Goal: Task Accomplishment & Management: Use online tool/utility

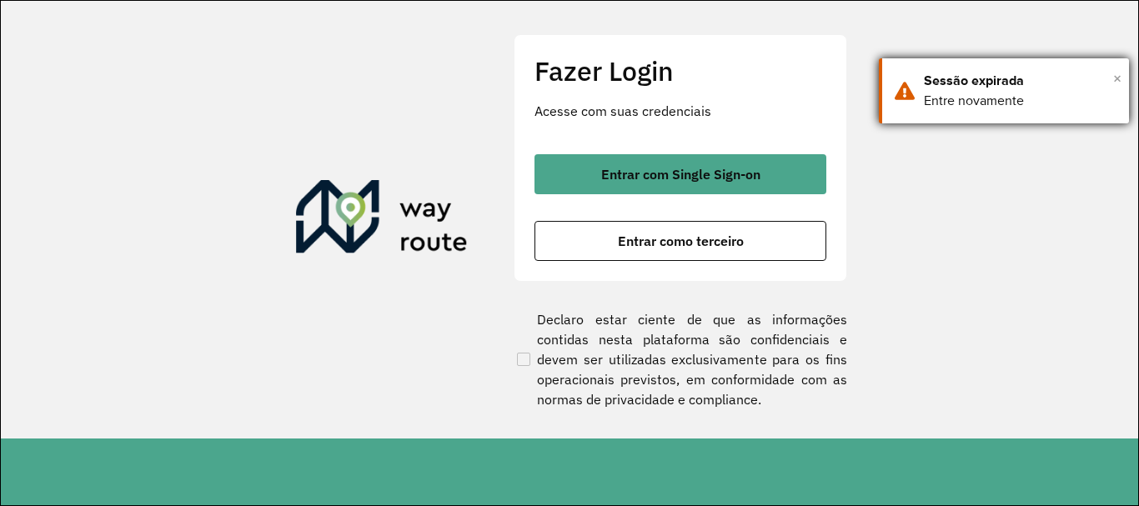
click at [1116, 73] on span "×" at bounding box center [1117, 78] width 8 height 25
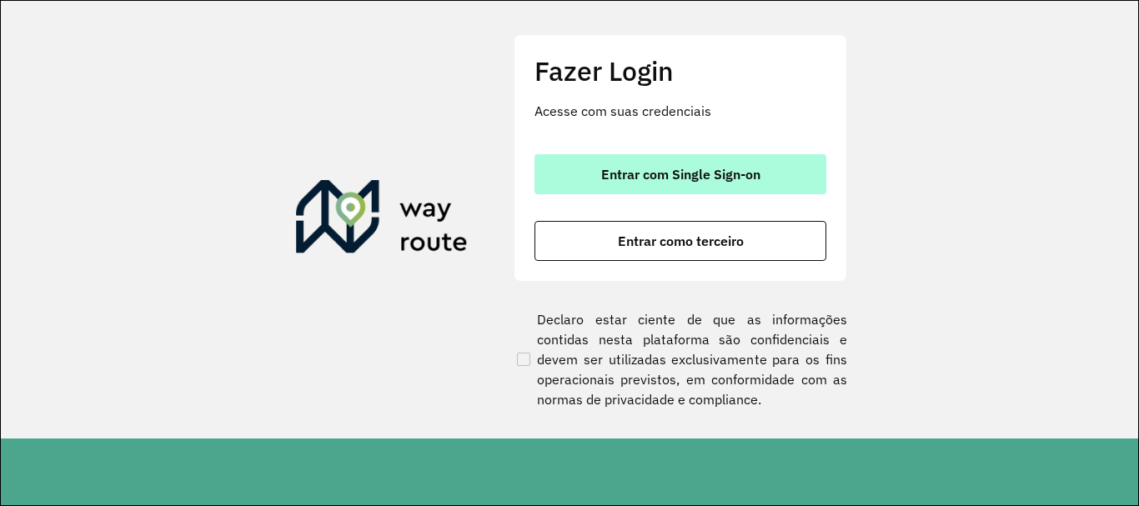
click at [720, 177] on span "Entrar com Single Sign-on" at bounding box center [680, 174] width 159 height 13
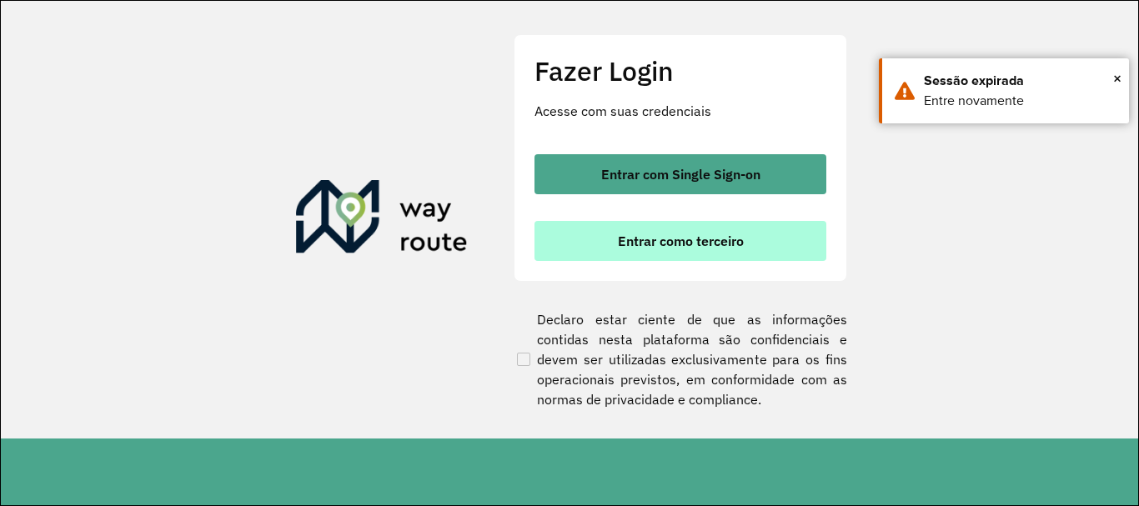
click at [666, 244] on span "Entrar como terceiro" at bounding box center [681, 240] width 126 height 13
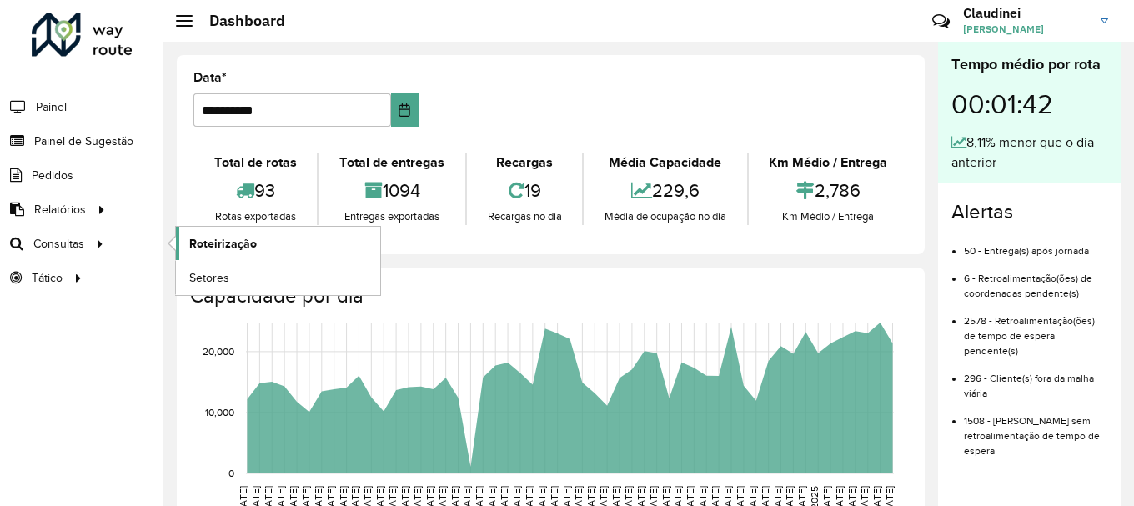
click at [268, 241] on link "Roteirização" at bounding box center [278, 243] width 204 height 33
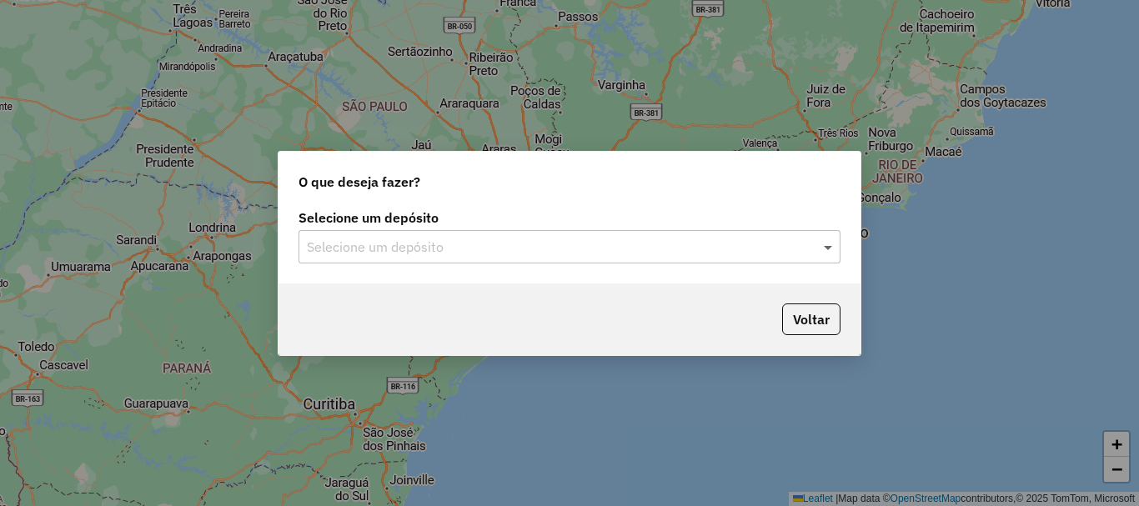
click at [838, 247] on span at bounding box center [830, 247] width 21 height 20
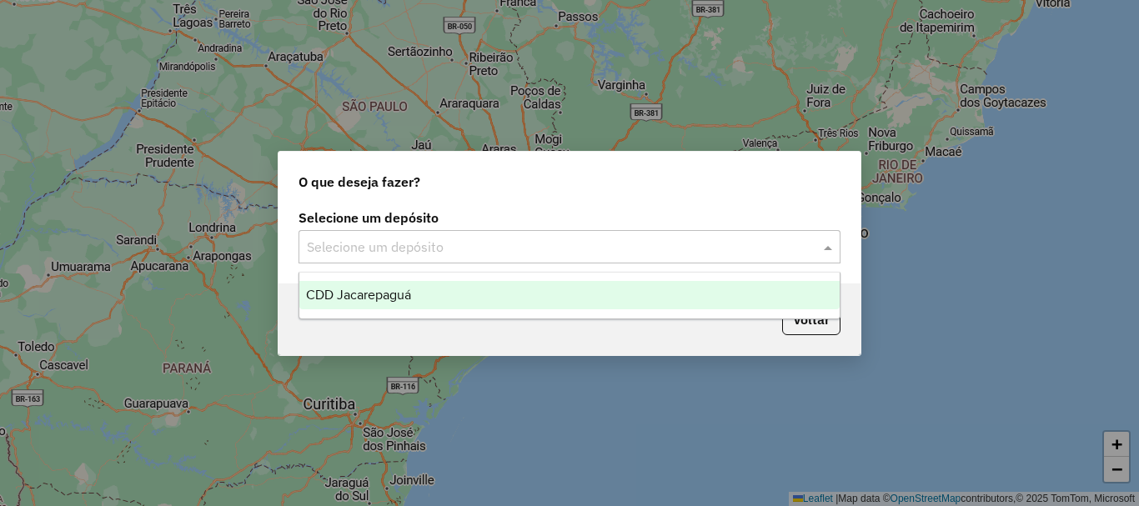
click at [540, 294] on div "CDD Jacarepaguá" at bounding box center [569, 295] width 540 height 28
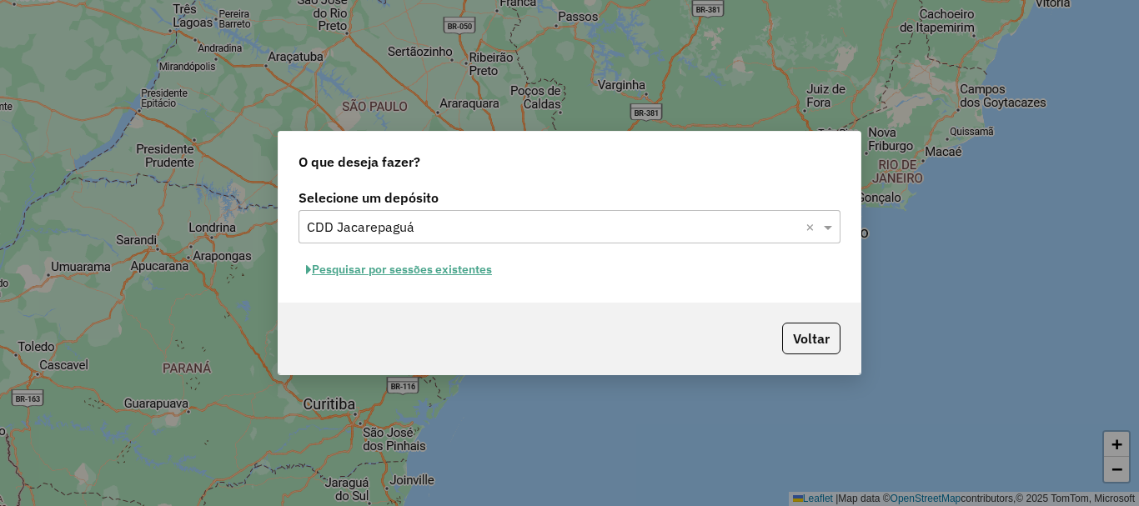
click at [402, 272] on button "Pesquisar por sessões existentes" at bounding box center [398, 270] width 201 height 26
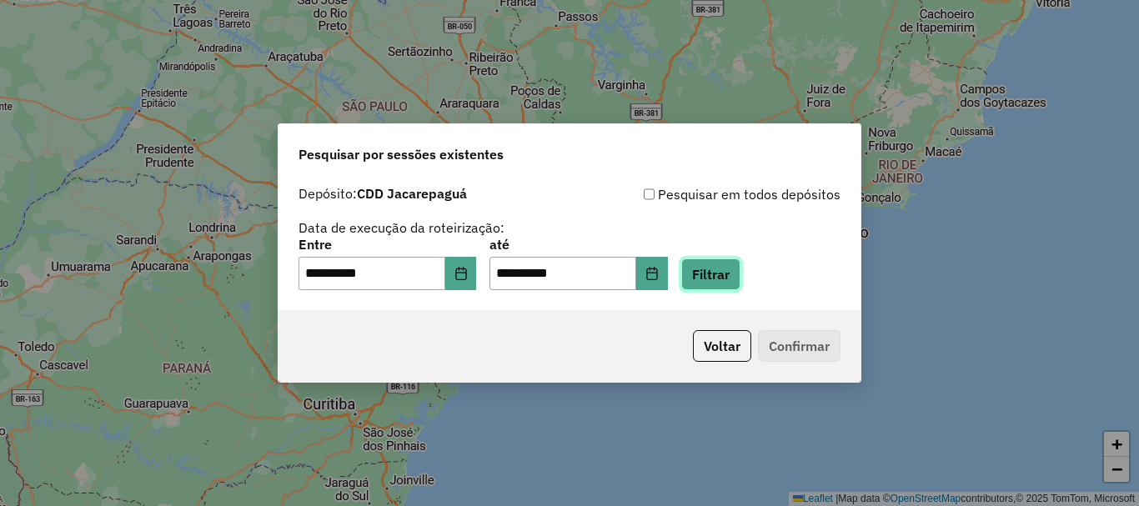
click at [717, 270] on button "Filtrar" at bounding box center [710, 274] width 59 height 32
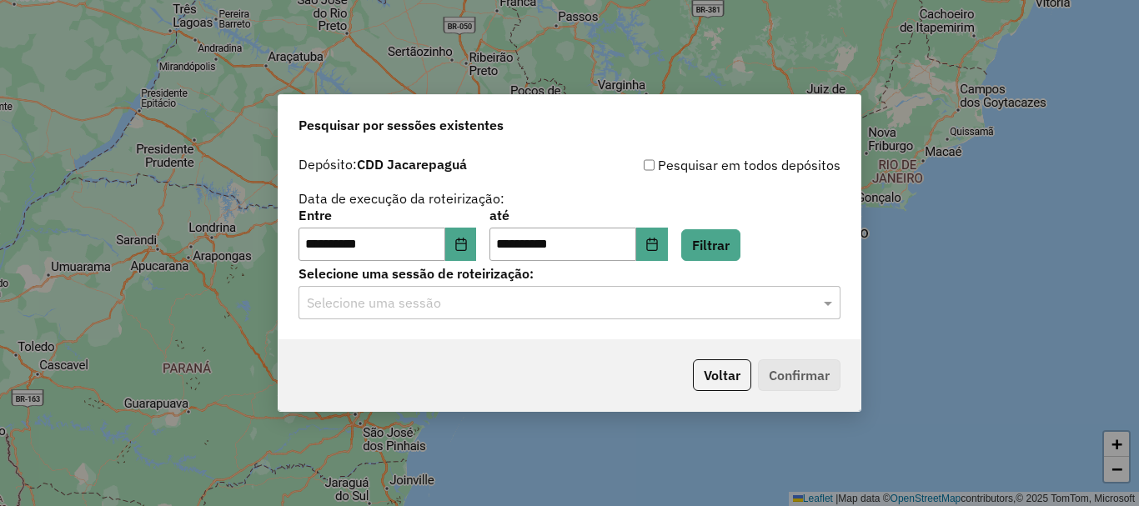
click at [815, 309] on div at bounding box center [569, 303] width 542 height 22
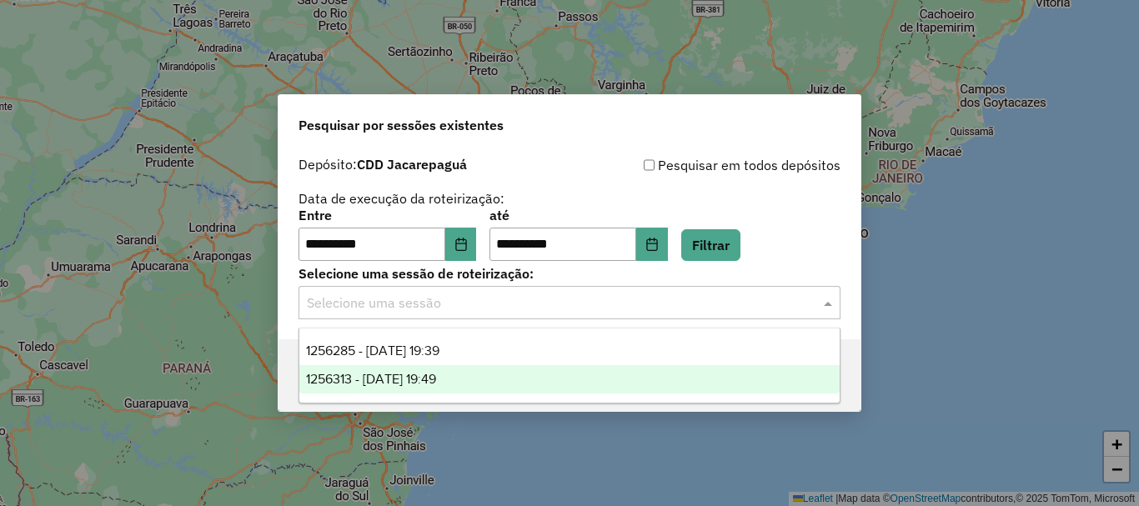
click at [436, 384] on span "1256313 - 30/08/2025 19:49" at bounding box center [371, 379] width 130 height 14
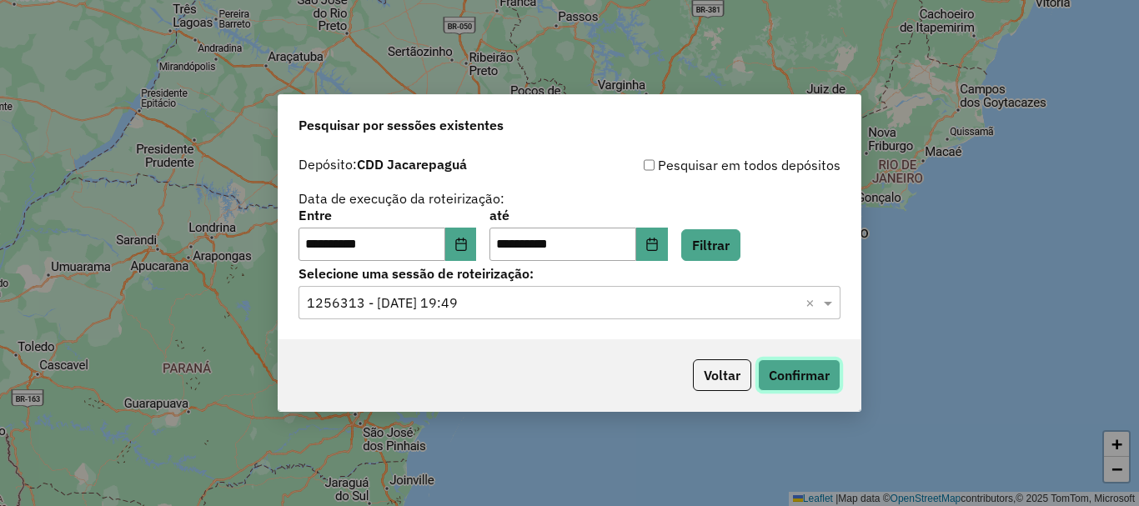
click at [779, 371] on button "Confirmar" at bounding box center [799, 375] width 83 height 32
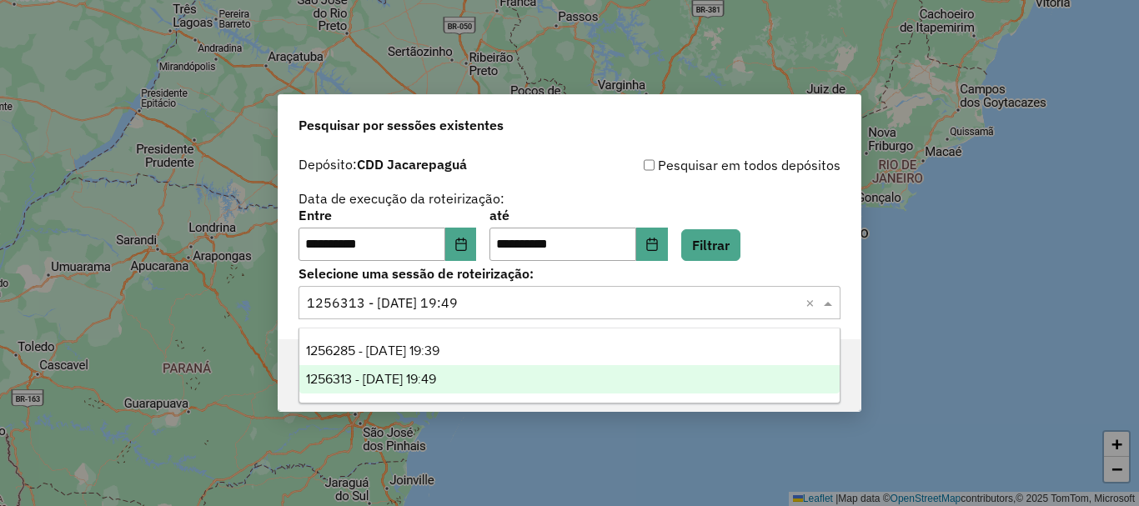
click at [831, 303] on span at bounding box center [830, 303] width 21 height 20
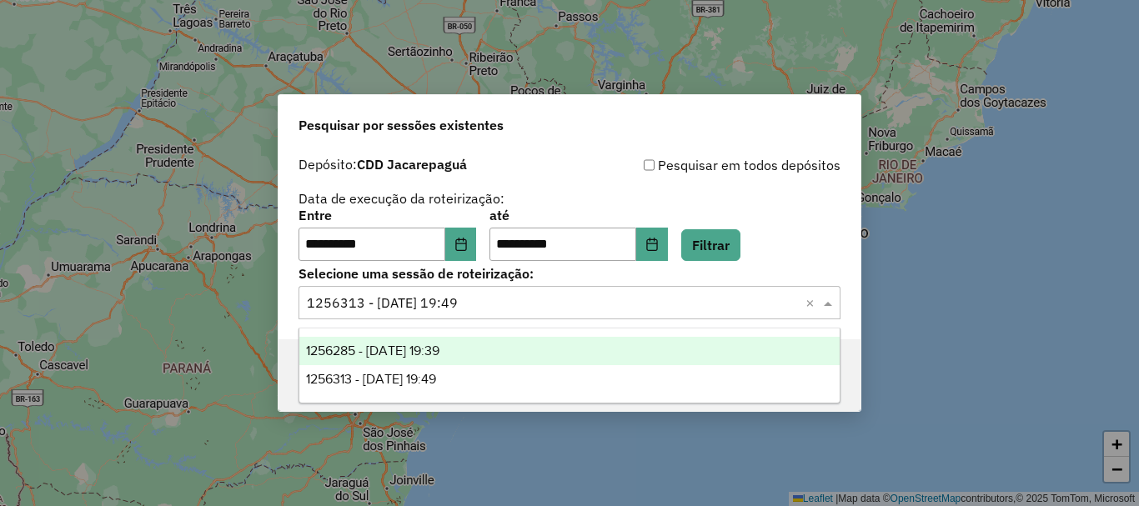
click at [439, 351] on span "1256285 - 30/08/2025 19:39" at bounding box center [372, 351] width 133 height 14
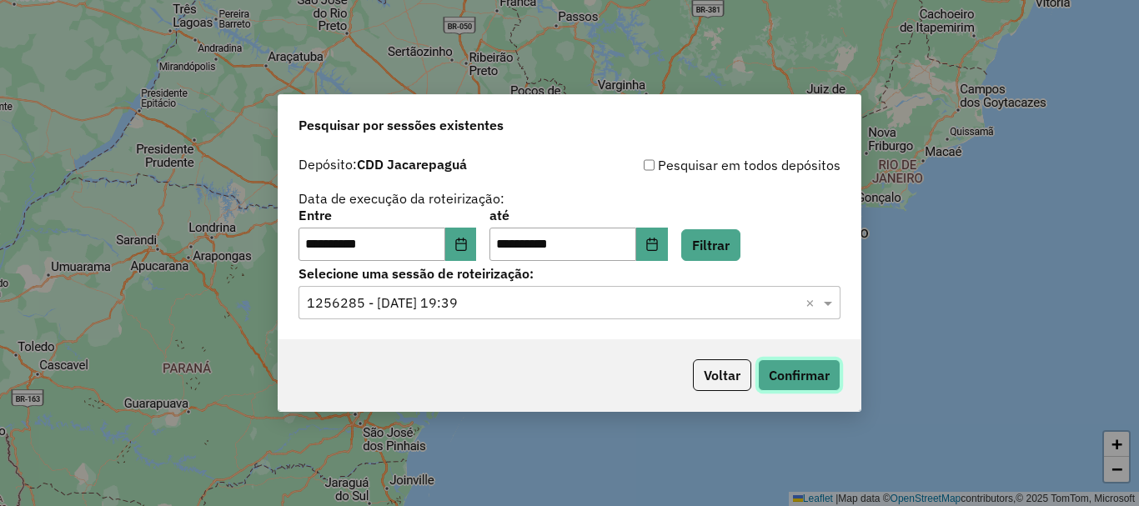
click at [795, 363] on button "Confirmar" at bounding box center [799, 375] width 83 height 32
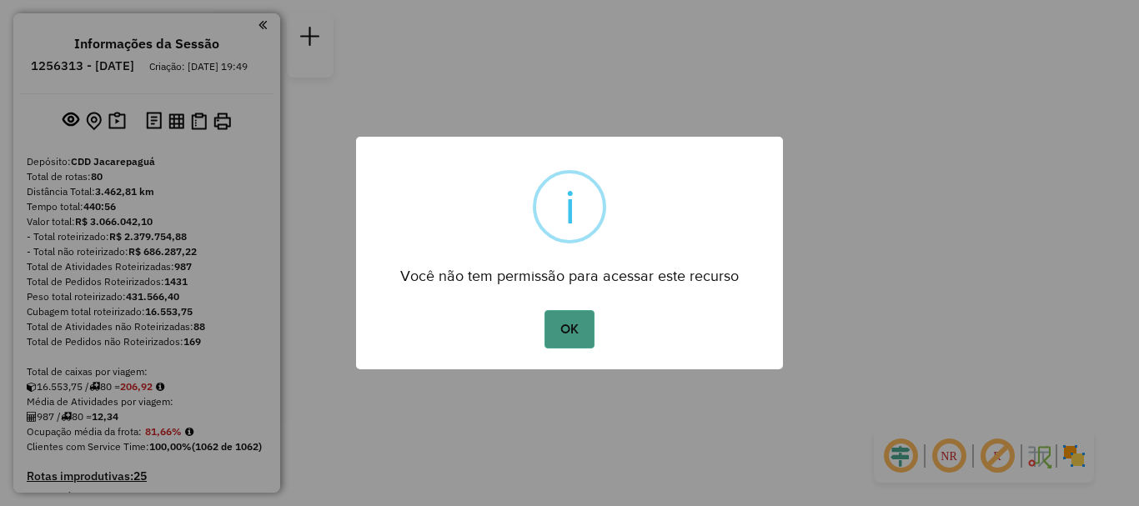
click at [585, 329] on button "OK" at bounding box center [568, 329] width 49 height 38
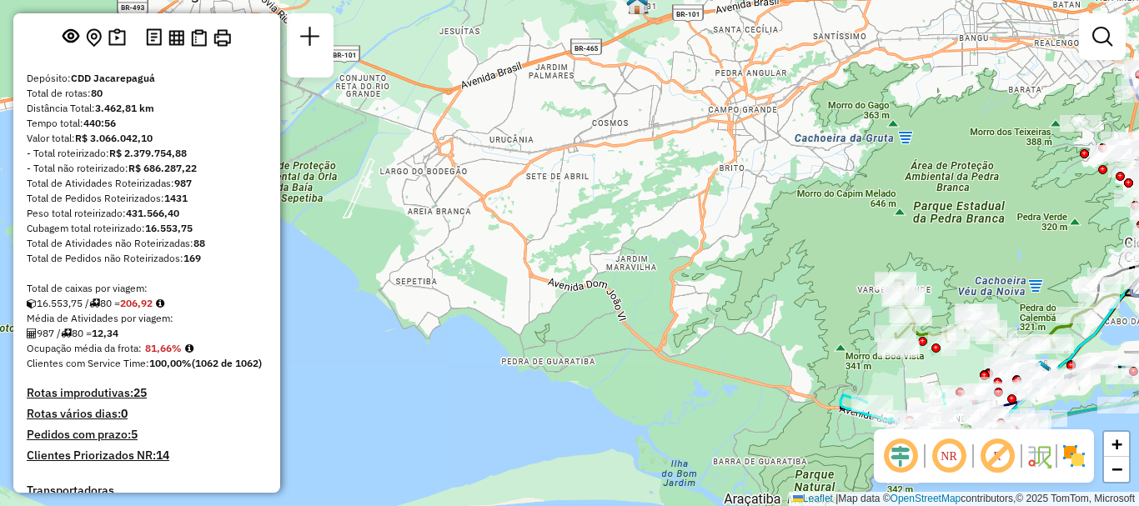
scroll to position [6223, 0]
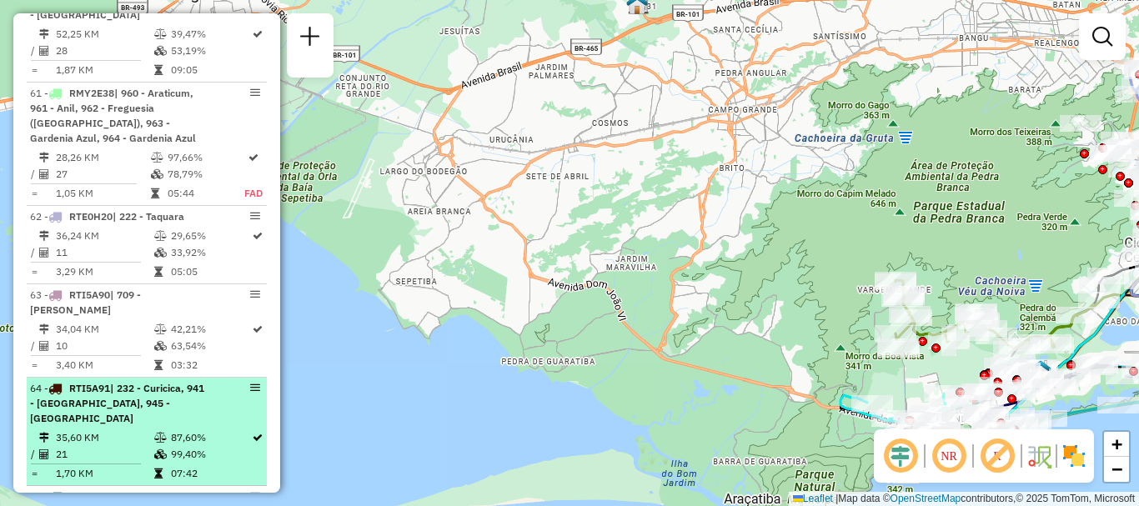
click at [216, 383] on div at bounding box center [235, 388] width 50 height 10
select select "**********"
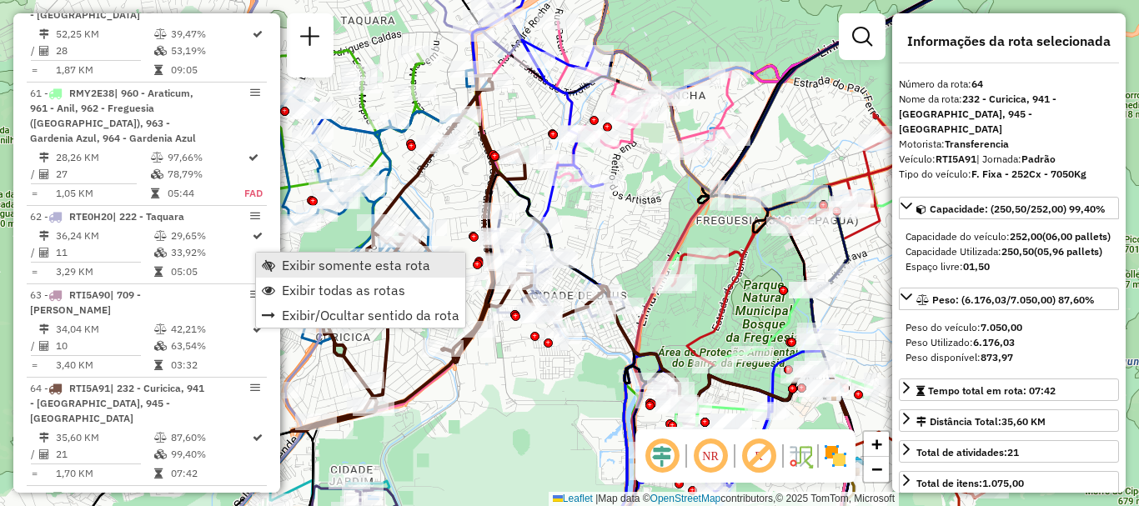
click at [312, 260] on span "Exibir somente esta rota" at bounding box center [356, 264] width 148 height 13
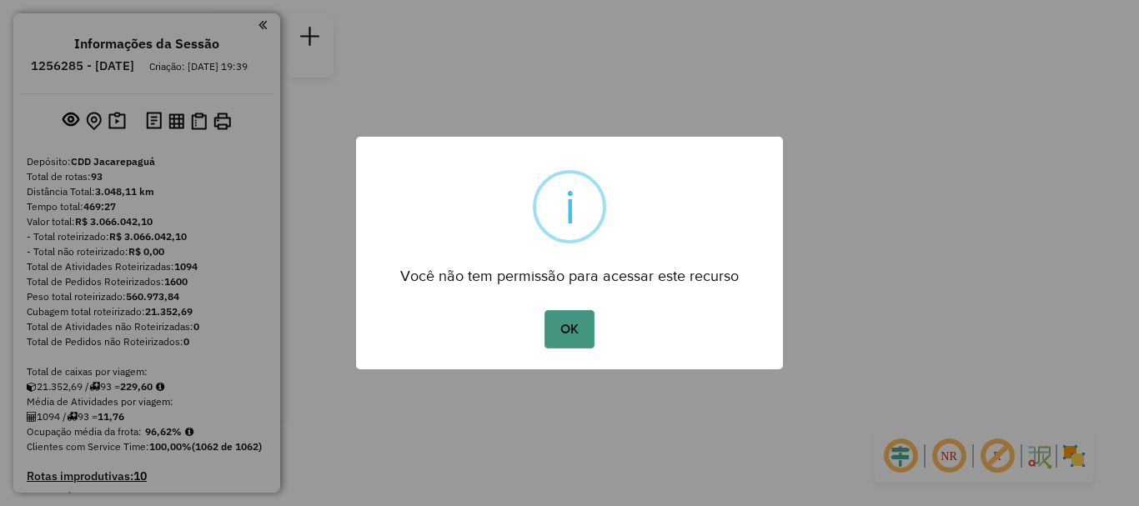
click at [584, 316] on button "OK" at bounding box center [568, 329] width 49 height 38
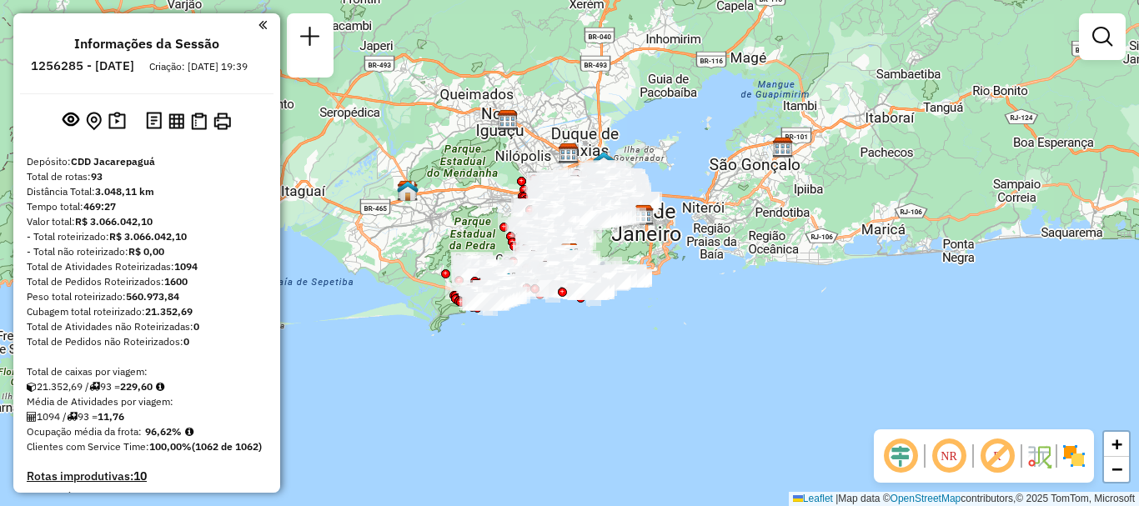
scroll to position [3128, 0]
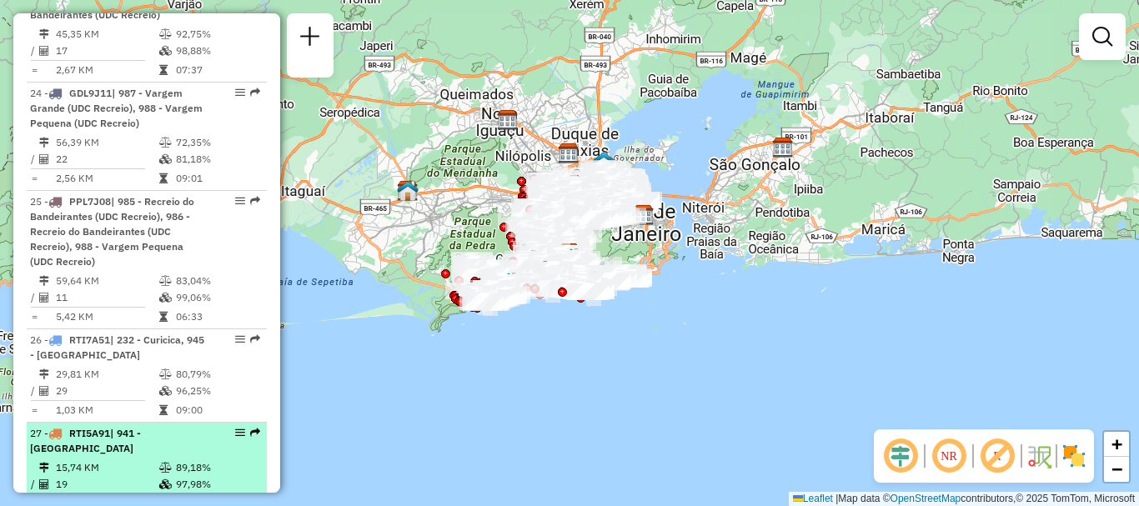
click at [253, 428] on em at bounding box center [255, 433] width 10 height 10
select select "**********"
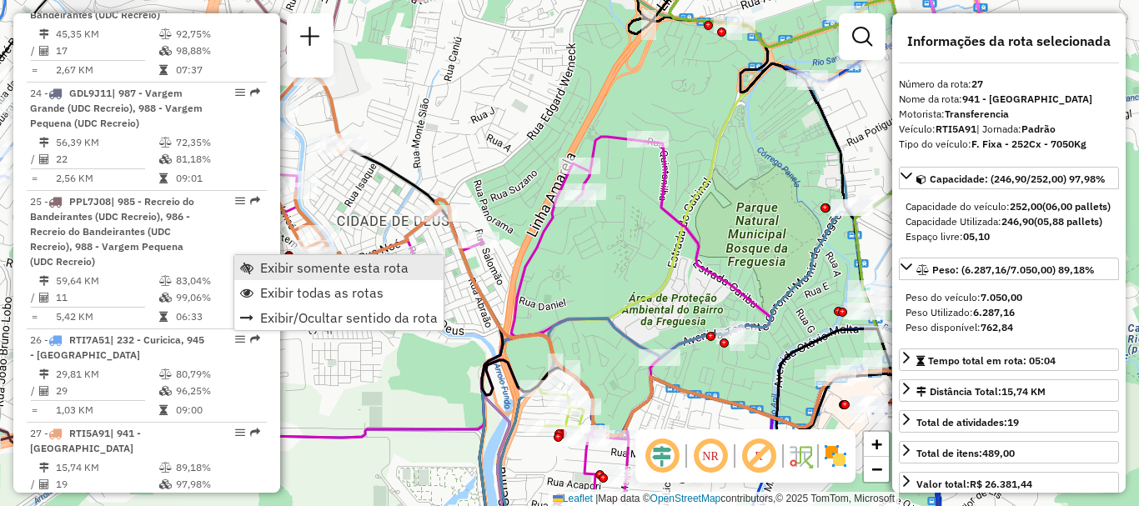
click at [263, 264] on span "Exibir somente esta rota" at bounding box center [334, 267] width 148 height 13
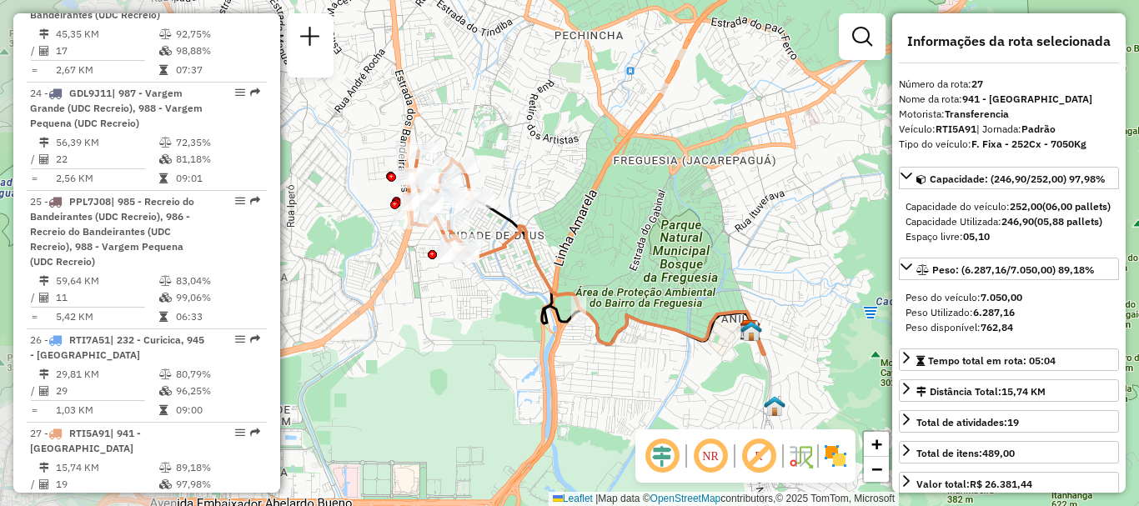
drag, startPoint x: 550, startPoint y: 268, endPoint x: 577, endPoint y: 268, distance: 26.7
click at [577, 268] on div "Janela de atendimento Grade de atendimento Capacidade Transportadoras Veículos …" at bounding box center [569, 253] width 1139 height 506
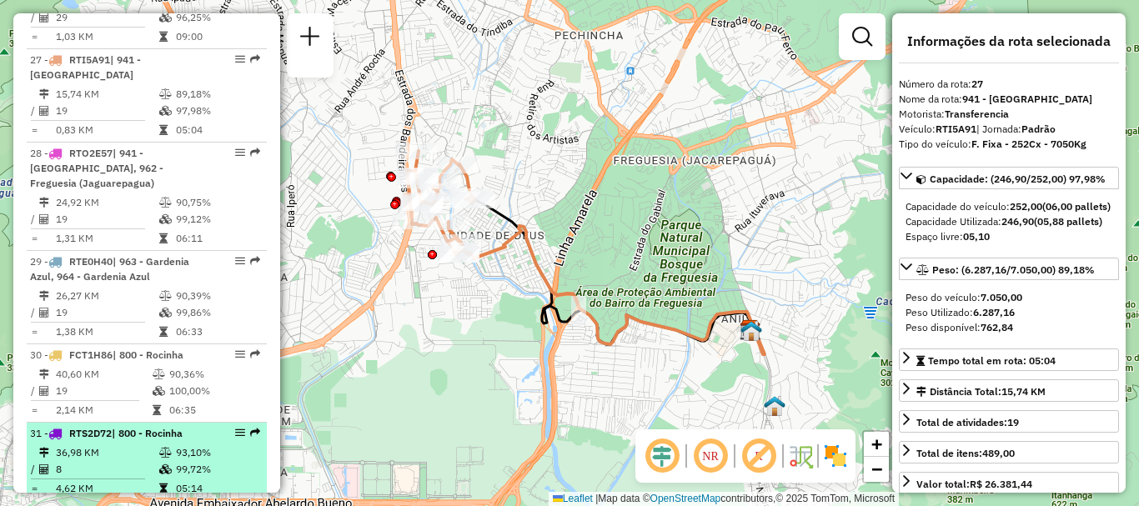
click at [242, 428] on div at bounding box center [235, 433] width 50 height 10
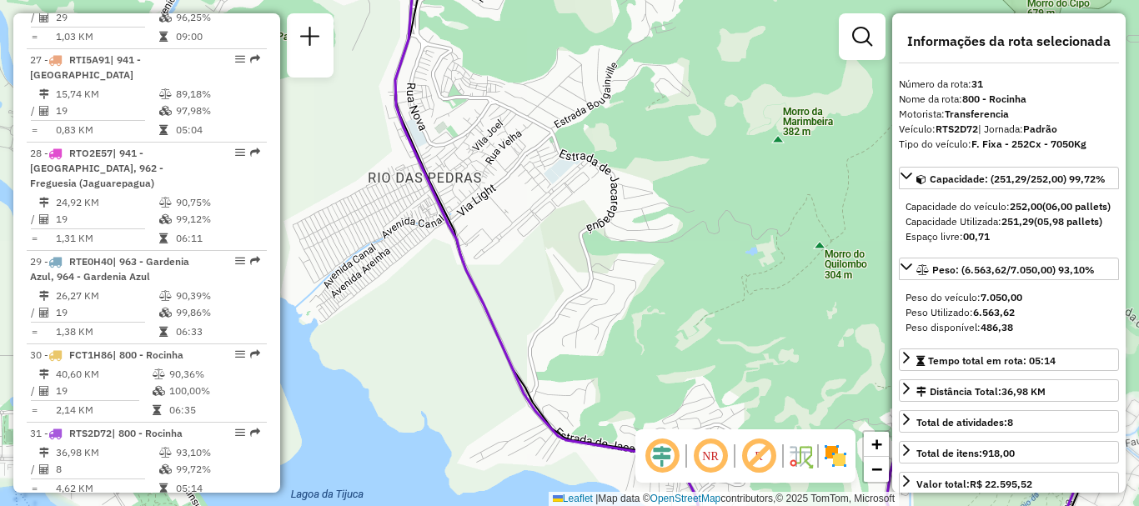
drag, startPoint x: 398, startPoint y: 178, endPoint x: 449, endPoint y: 190, distance: 52.4
click at [449, 190] on div "Janela de atendimento Grade de atendimento Capacidade Transportadoras Veículos …" at bounding box center [569, 253] width 1139 height 506
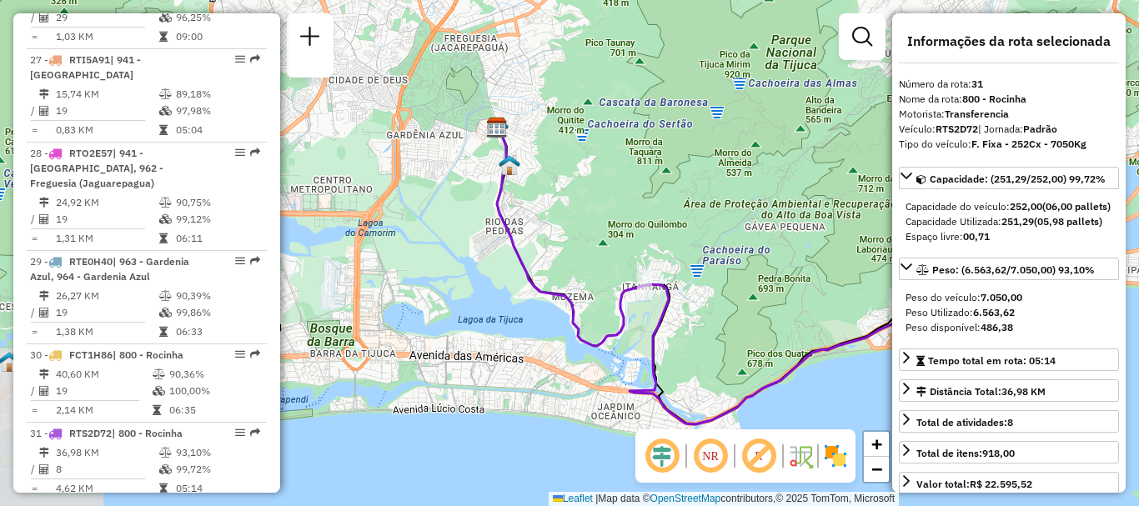
drag, startPoint x: 606, startPoint y: 304, endPoint x: 597, endPoint y: 283, distance: 23.5
click at [597, 283] on div "Janela de atendimento Grade de atendimento Capacidade Transportadoras Veículos …" at bounding box center [569, 253] width 1139 height 506
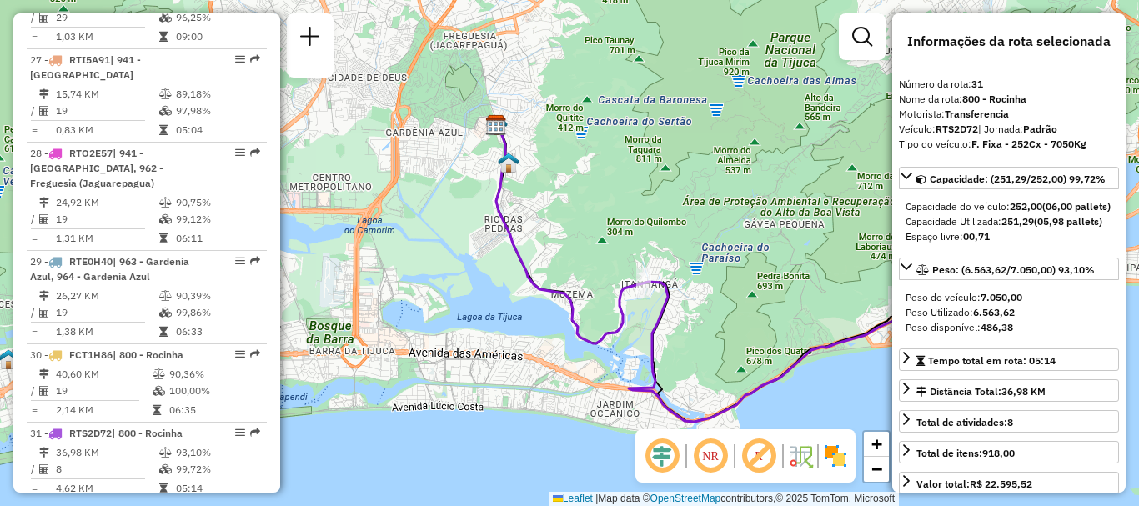
scroll to position [3845, 0]
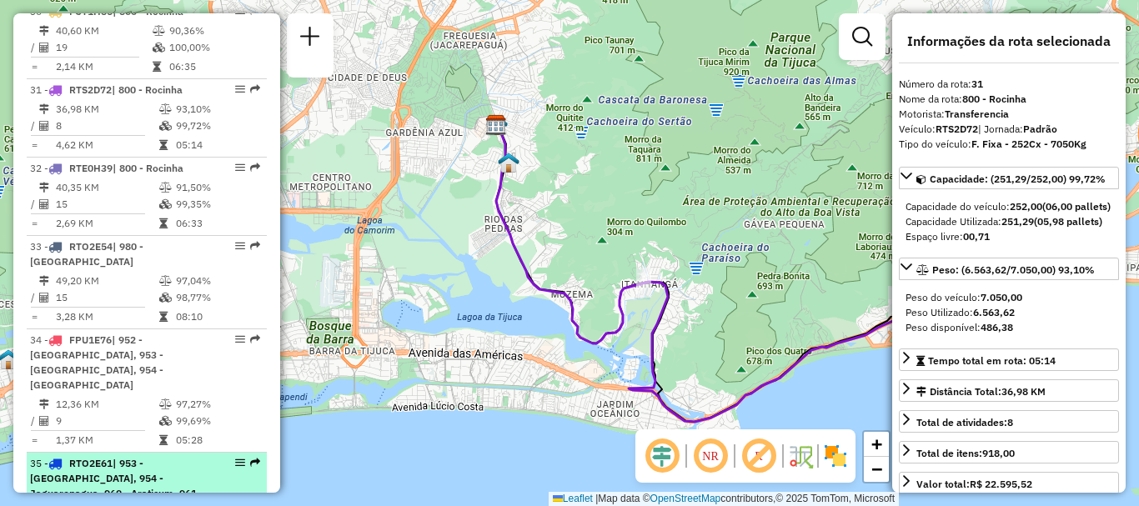
click at [250, 458] on em at bounding box center [255, 463] width 10 height 10
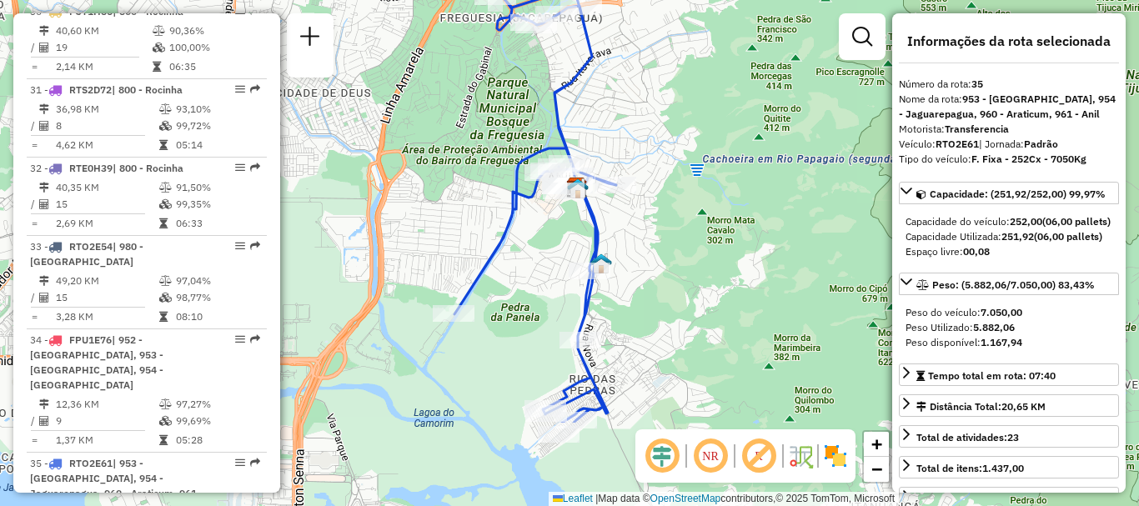
drag, startPoint x: 599, startPoint y: 384, endPoint x: 574, endPoint y: 251, distance: 135.7
click at [574, 251] on div "Janela de atendimento Grade de atendimento Capacidade Transportadoras Veículos …" at bounding box center [569, 253] width 1139 height 506
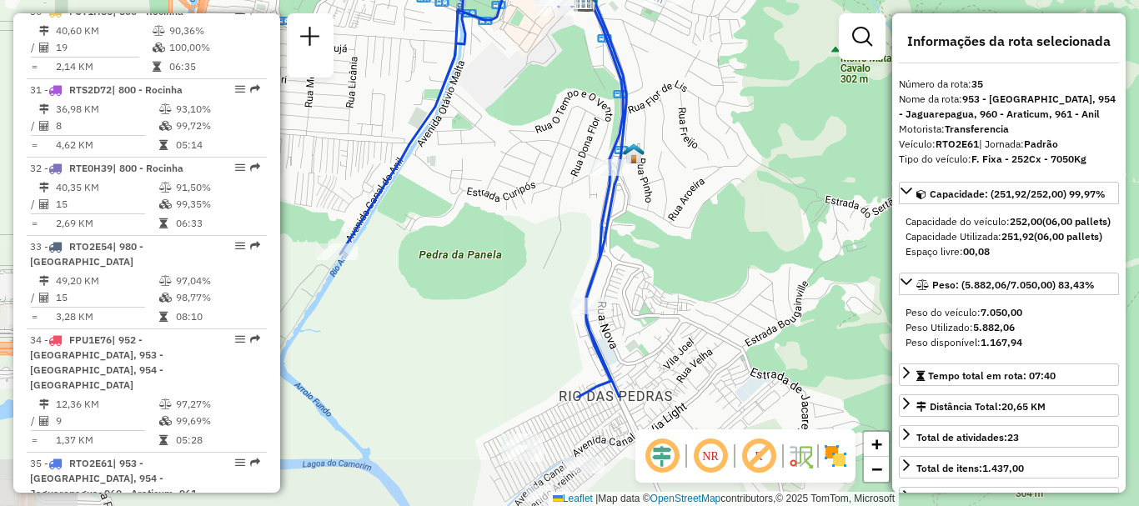
drag, startPoint x: 456, startPoint y: 341, endPoint x: 465, endPoint y: 183, distance: 158.7
click at [465, 183] on div "Janela de atendimento Grade de atendimento Capacidade Transportadoras Veículos …" at bounding box center [569, 253] width 1139 height 506
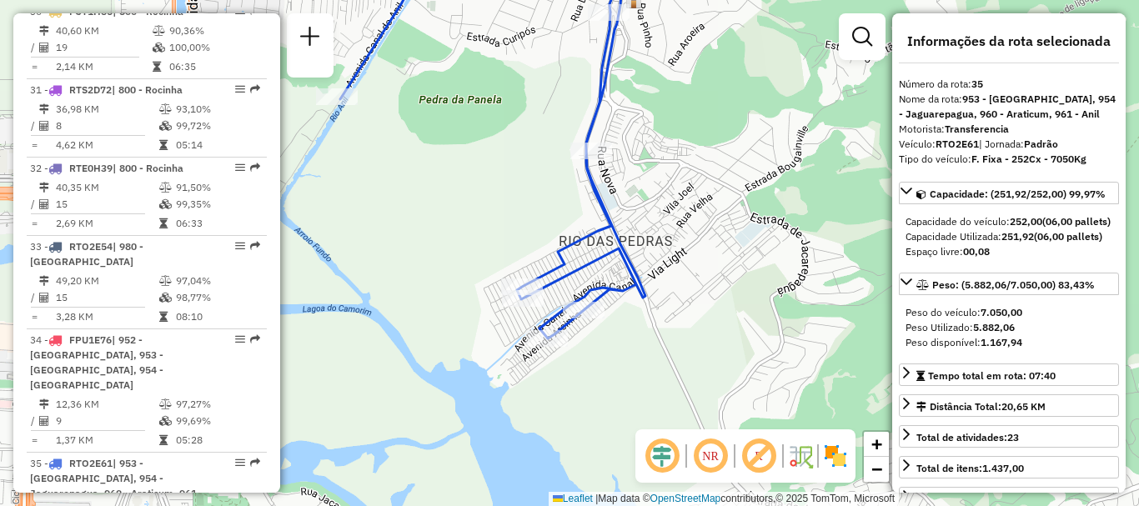
drag, startPoint x: 518, startPoint y: 369, endPoint x: 518, endPoint y: 213, distance: 155.1
click at [518, 213] on div "Janela de atendimento Grade de atendimento Capacidade Transportadoras Veículos …" at bounding box center [569, 253] width 1139 height 506
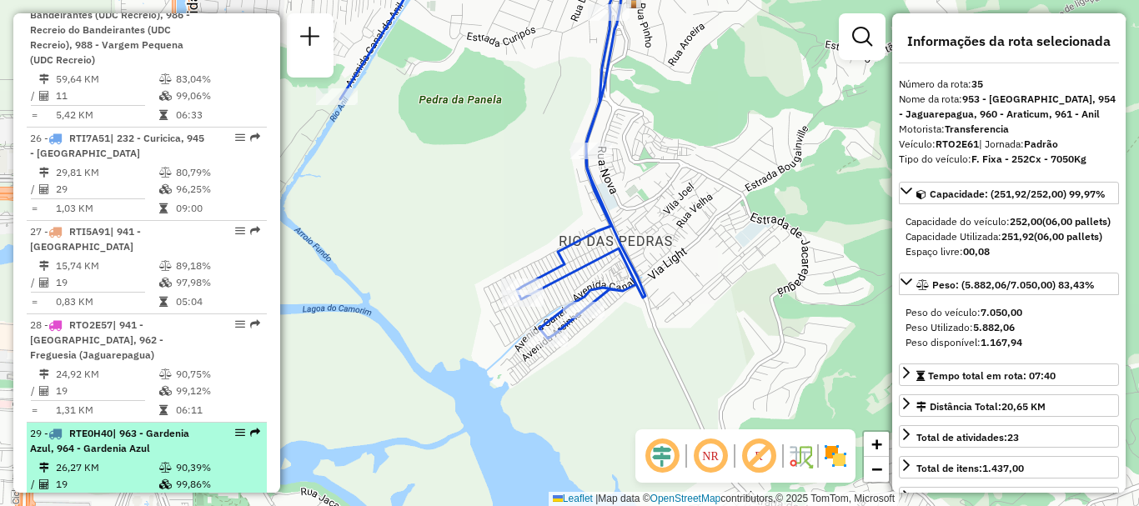
click at [250, 428] on em at bounding box center [255, 433] width 10 height 10
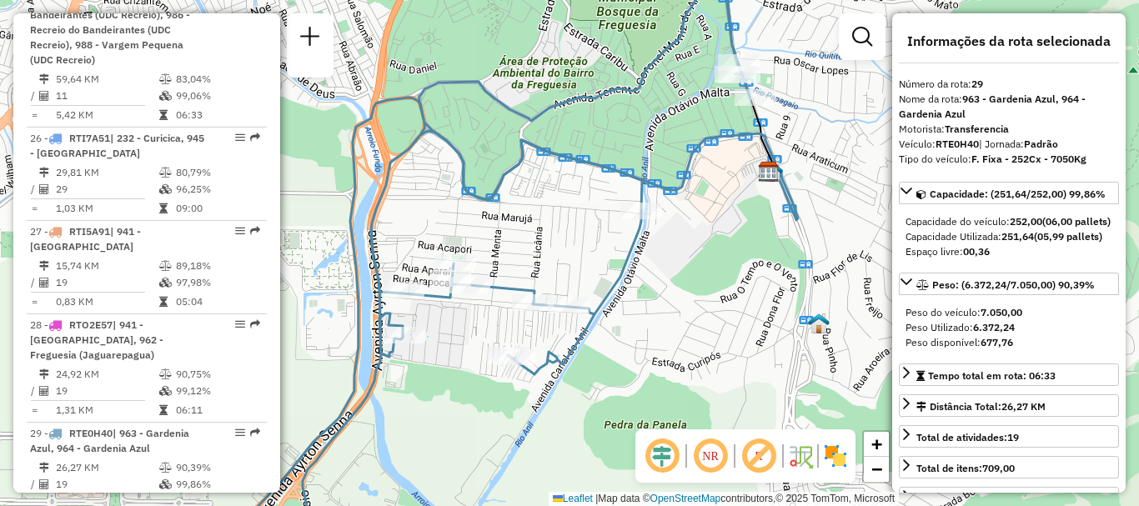
drag, startPoint x: 569, startPoint y: 359, endPoint x: 571, endPoint y: 322, distance: 36.8
click at [571, 322] on div "Janela de atendimento Grade de atendimento Capacidade Transportadoras Veículos …" at bounding box center [569, 253] width 1139 height 506
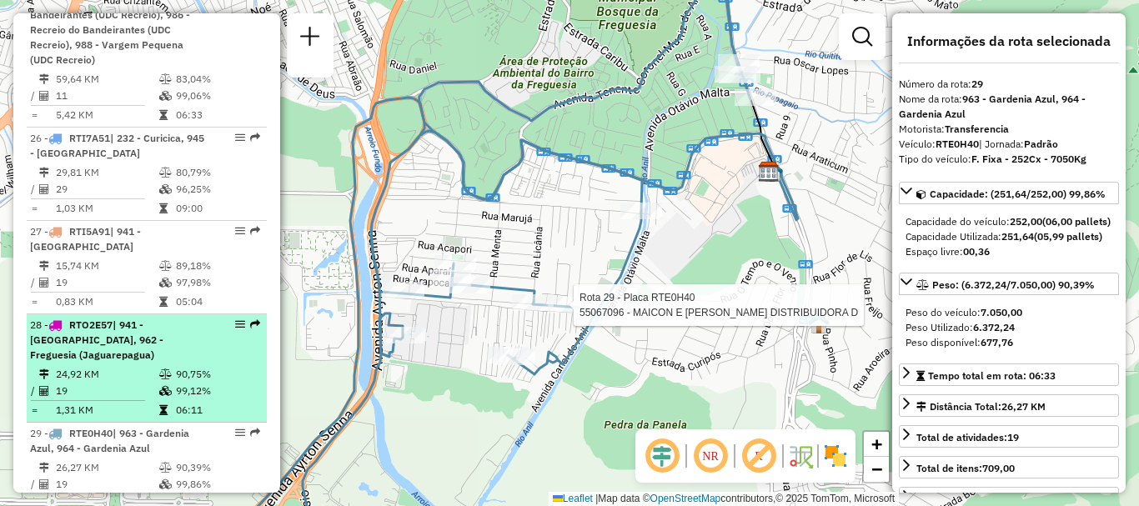
click at [243, 319] on div at bounding box center [235, 324] width 50 height 10
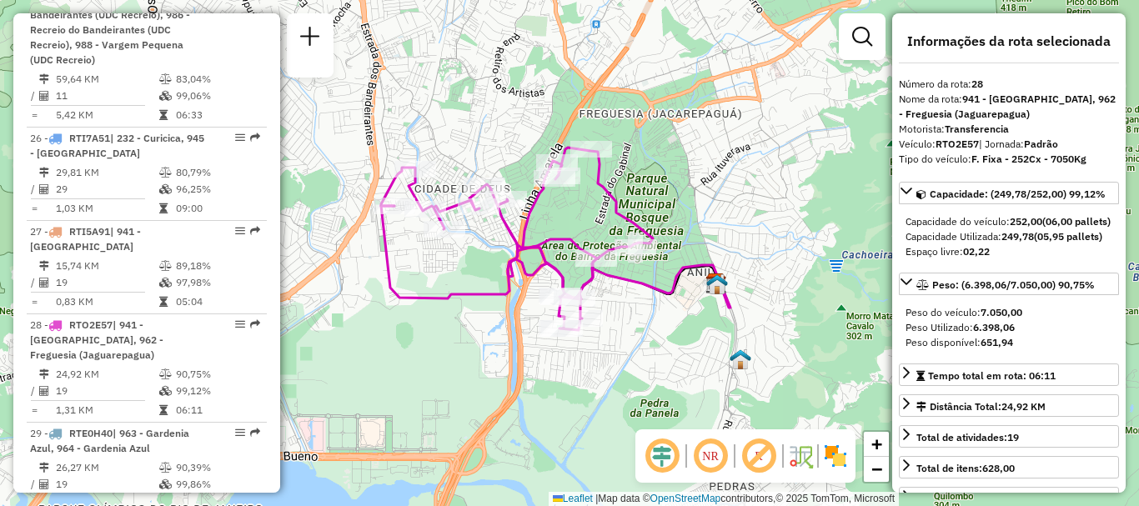
drag, startPoint x: 577, startPoint y: 353, endPoint x: 572, endPoint y: 273, distance: 80.2
click at [572, 273] on div "Janela de atendimento Grade de atendimento Capacidade Transportadoras Veículos …" at bounding box center [569, 253] width 1139 height 506
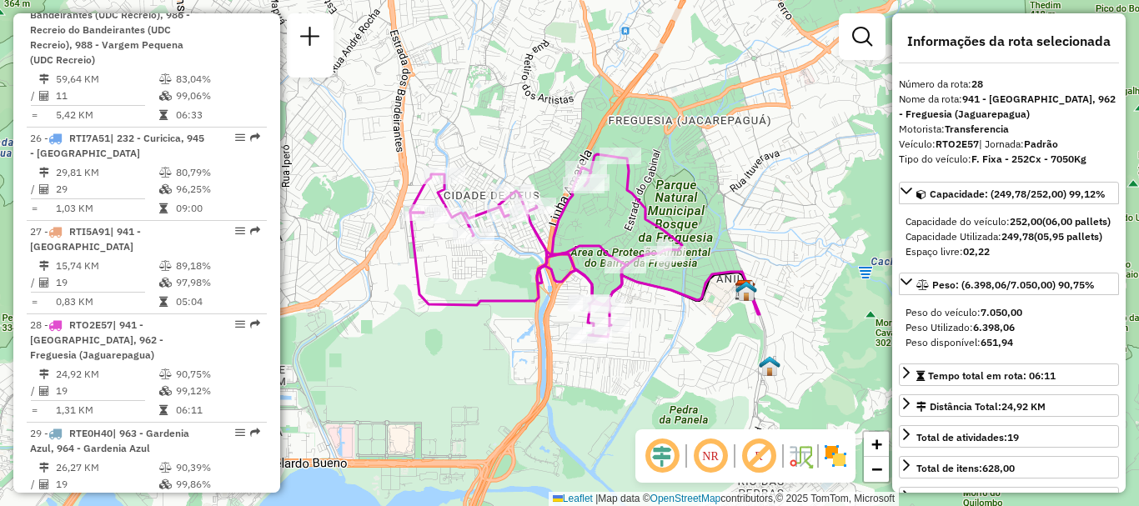
drag, startPoint x: 745, startPoint y: 297, endPoint x: 658, endPoint y: 297, distance: 87.5
click at [658, 297] on icon at bounding box center [584, 264] width 349 height 102
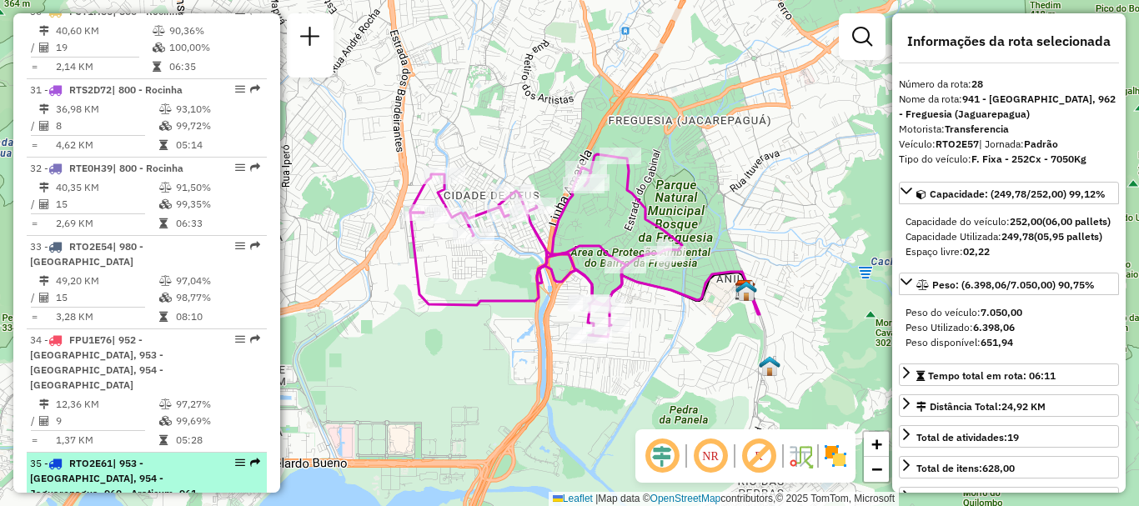
click at [242, 458] on div at bounding box center [235, 463] width 50 height 10
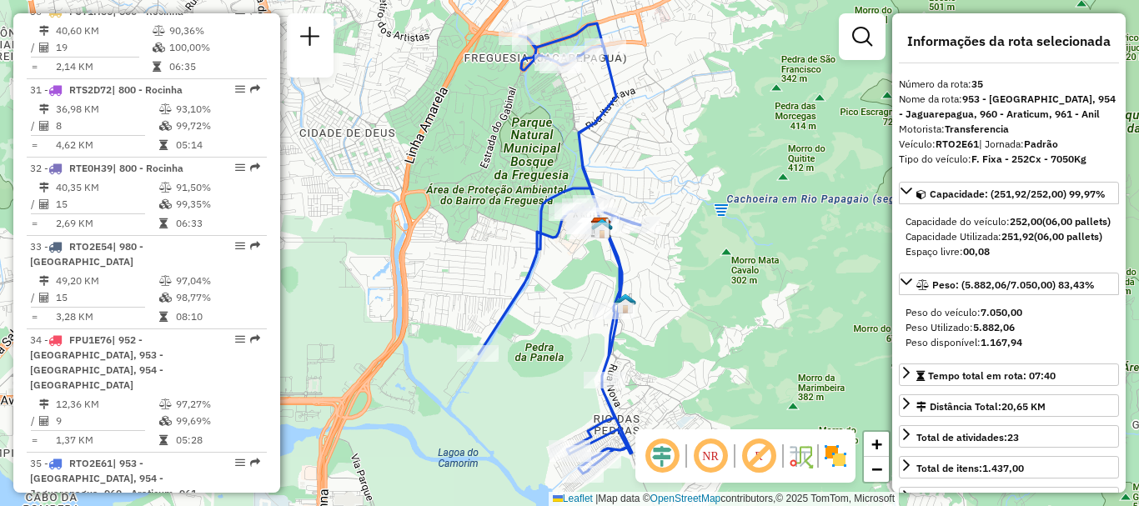
drag, startPoint x: 545, startPoint y: 313, endPoint x: 535, endPoint y: 308, distance: 11.2
click at [535, 308] on div "Janela de atendimento Grade de atendimento Capacidade Transportadoras Veículos …" at bounding box center [569, 253] width 1139 height 506
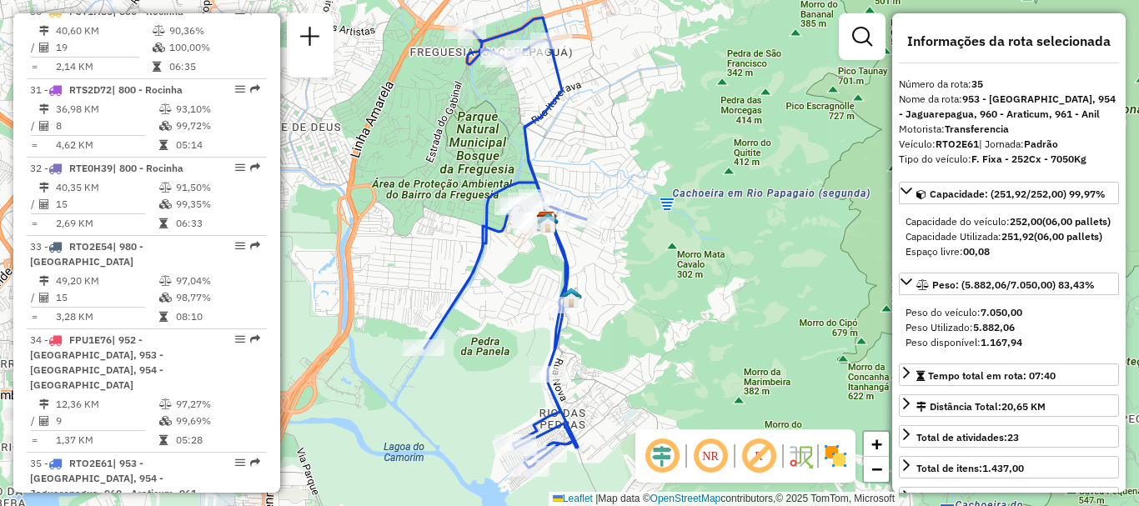
drag, startPoint x: 511, startPoint y: 368, endPoint x: 452, endPoint y: 337, distance: 66.8
click at [495, 295] on div "Janela de atendimento Grade de atendimento Capacidade Transportadoras Veículos …" at bounding box center [569, 253] width 1139 height 506
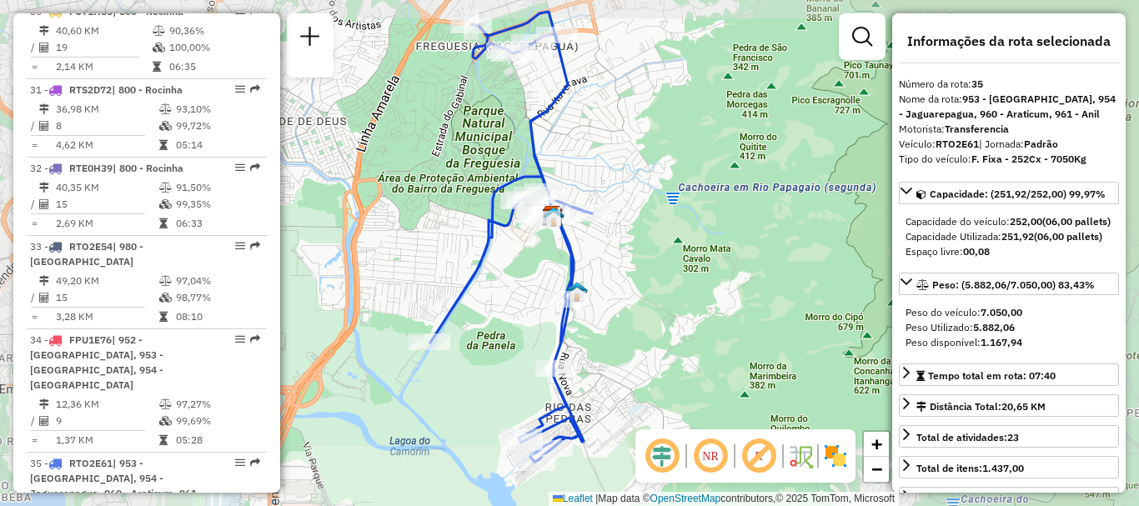
drag, startPoint x: 489, startPoint y: 334, endPoint x: 476, endPoint y: 306, distance: 31.0
click at [476, 306] on div "Janela de atendimento Grade de atendimento Capacidade Transportadoras Veículos …" at bounding box center [569, 253] width 1139 height 506
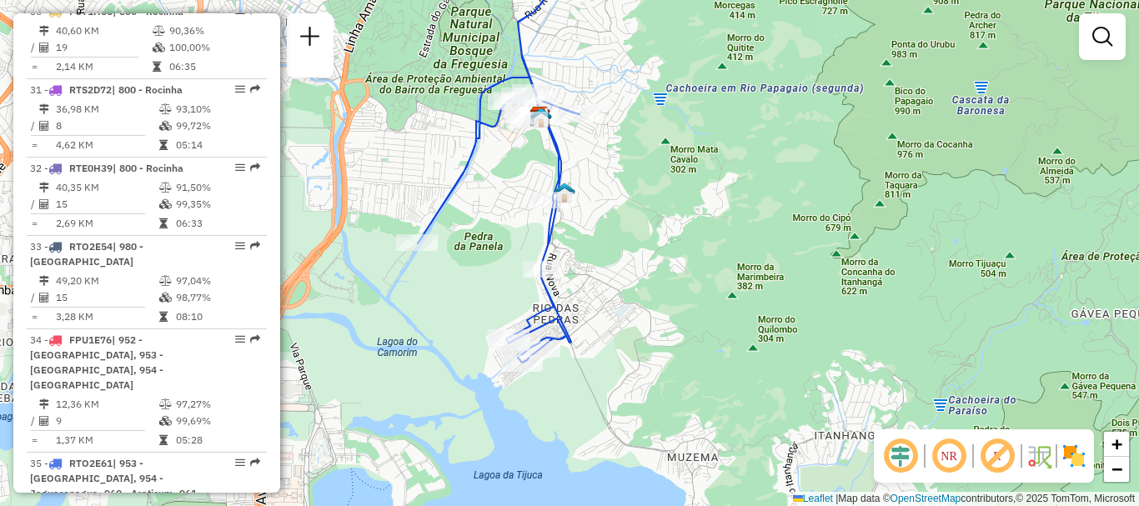
drag, startPoint x: 549, startPoint y: 405, endPoint x: 535, endPoint y: 311, distance: 95.3
click at [535, 311] on icon at bounding box center [499, 137] width 162 height 450
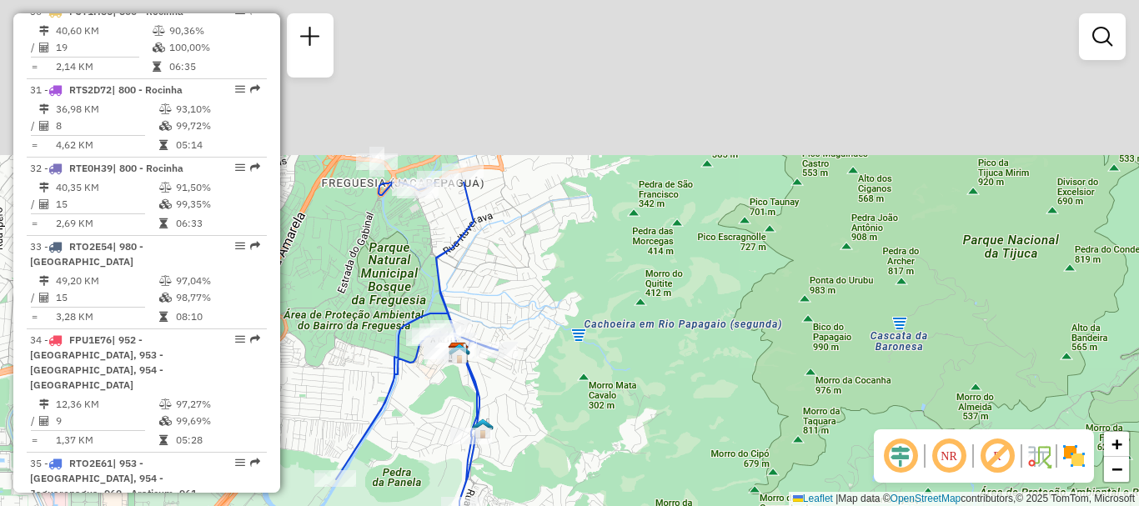
drag, startPoint x: 481, startPoint y: 96, endPoint x: 402, endPoint y: 328, distance: 245.7
click at [402, 328] on icon at bounding box center [417, 390] width 162 height 417
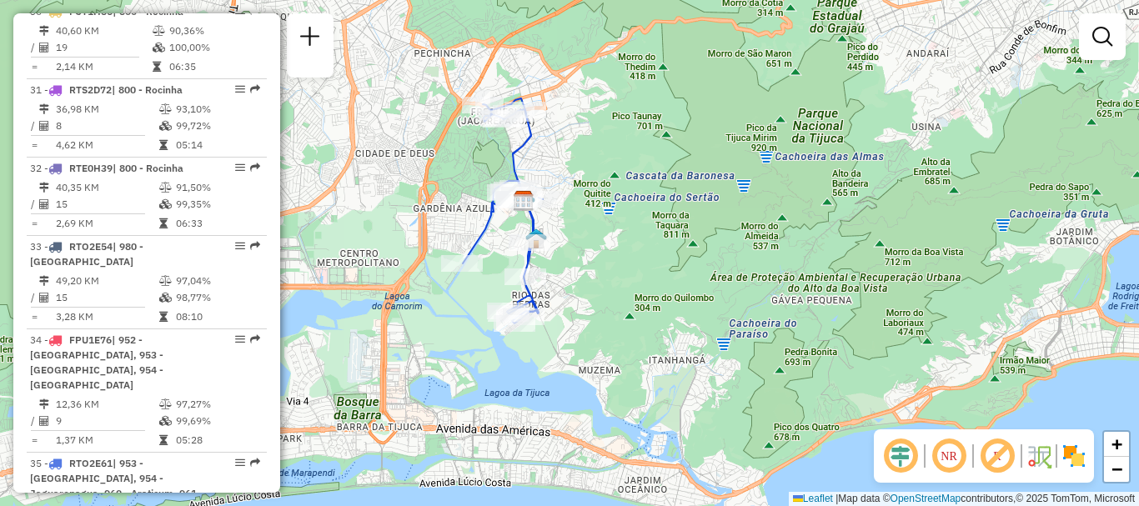
scroll to position [3330, 0]
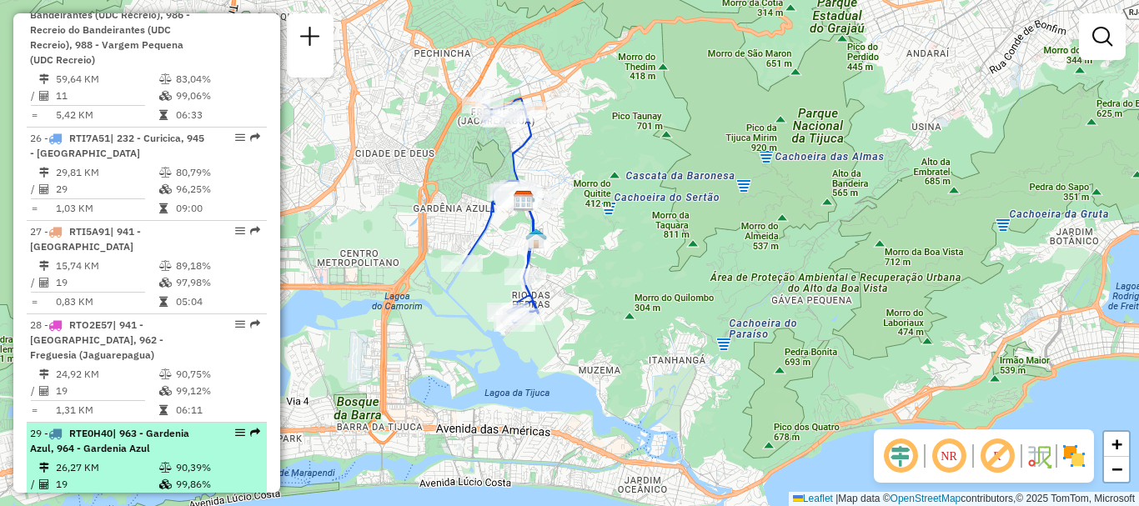
click at [243, 428] on div at bounding box center [235, 433] width 50 height 10
select select "**********"
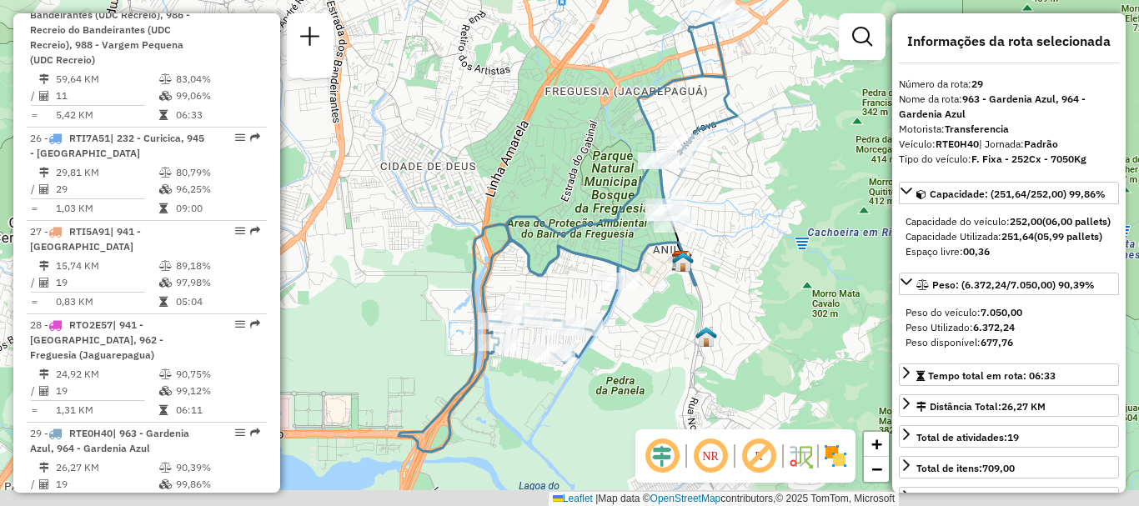
drag, startPoint x: 521, startPoint y: 349, endPoint x: 516, endPoint y: 303, distance: 47.0
click at [516, 310] on div at bounding box center [532, 318] width 42 height 17
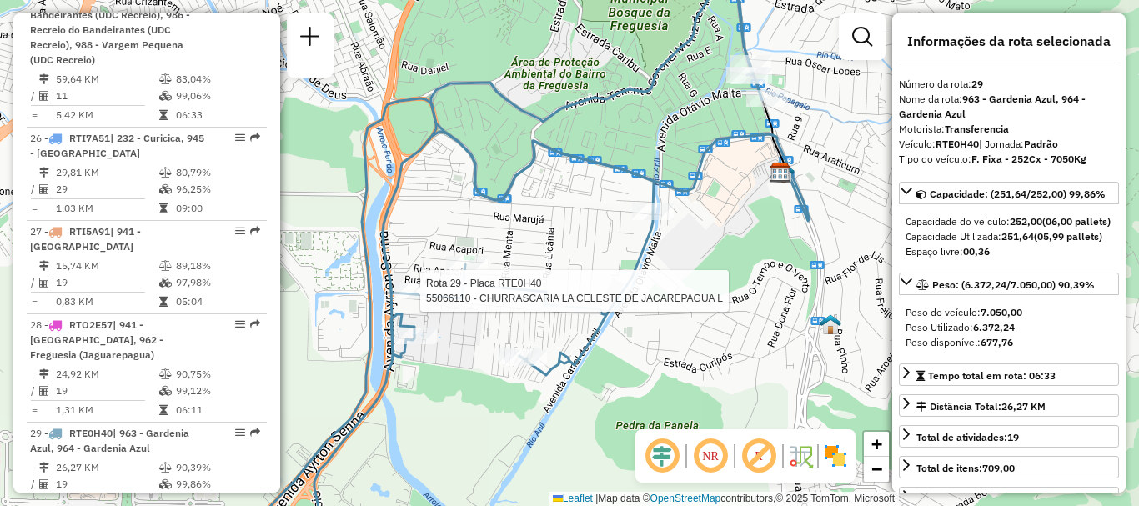
drag, startPoint x: 567, startPoint y: 217, endPoint x: 554, endPoint y: 235, distance: 22.2
click at [554, 235] on div "Rota 29 - Placa RTE0H40 55066110 - CHURRASCARIA LA CELESTE DE JACAREPAGUA L Jan…" at bounding box center [569, 253] width 1139 height 506
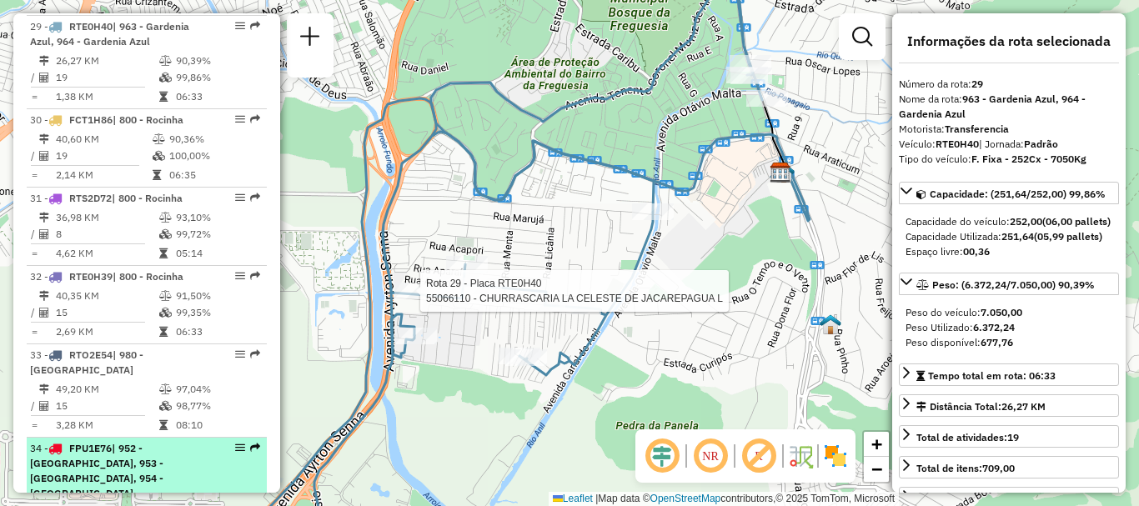
click at [244, 443] on div at bounding box center [235, 448] width 50 height 10
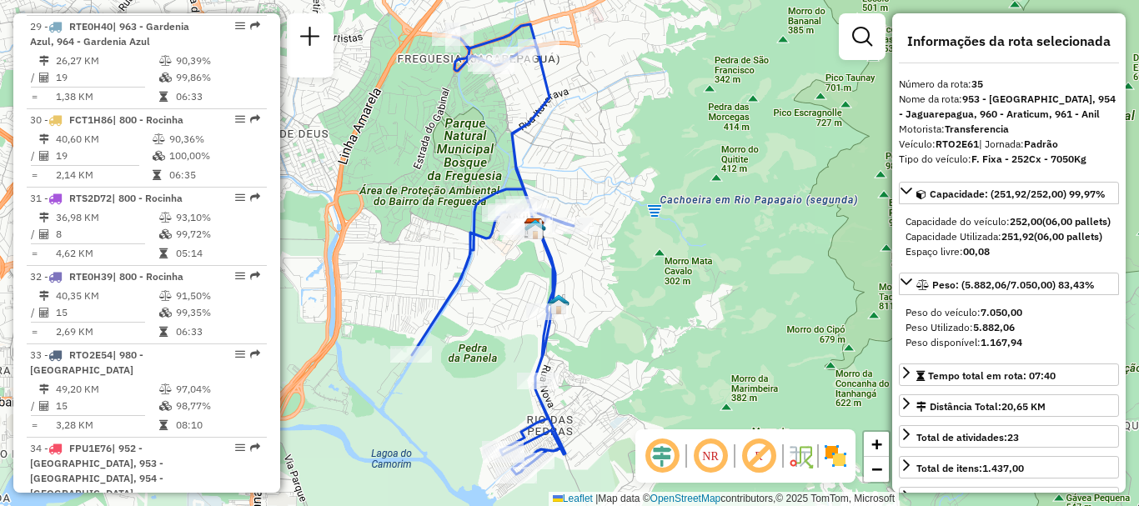
drag, startPoint x: 543, startPoint y: 313, endPoint x: 466, endPoint y: 310, distance: 76.8
click at [466, 310] on div "Janela de atendimento Grade de atendimento Capacidade Transportadoras Veículos …" at bounding box center [569, 253] width 1139 height 506
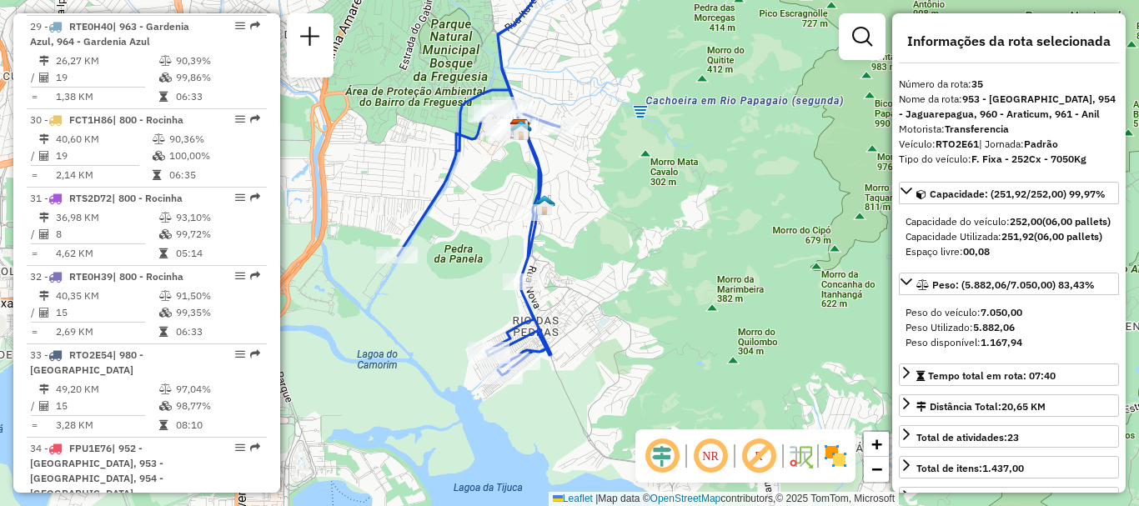
drag, startPoint x: 605, startPoint y: 404, endPoint x: 614, endPoint y: 288, distance: 115.4
click at [614, 288] on div "Janela de atendimento Grade de atendimento Capacidade Transportadoras Veículos …" at bounding box center [569, 253] width 1139 height 506
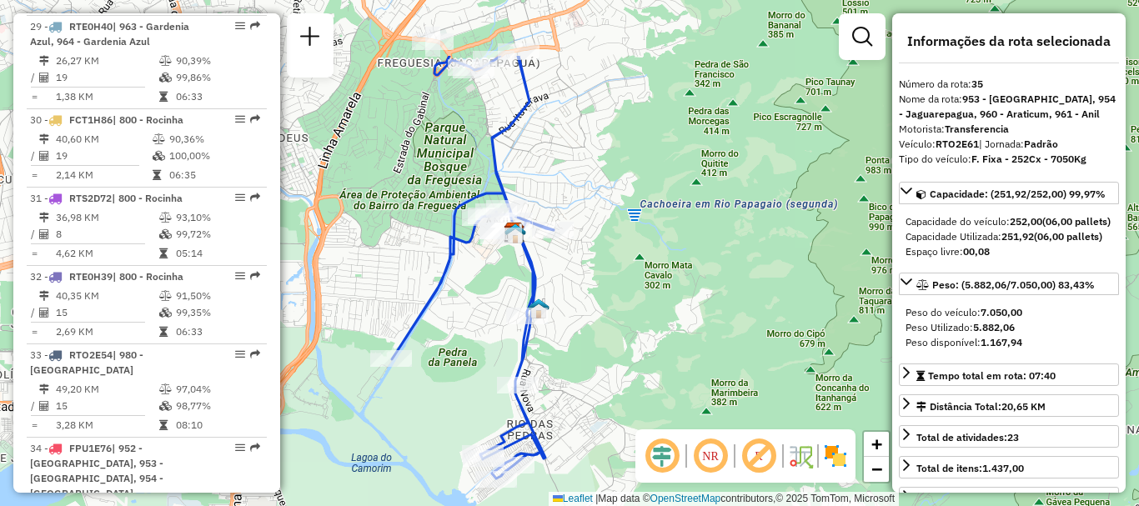
drag, startPoint x: 632, startPoint y: 252, endPoint x: 609, endPoint y: 313, distance: 65.7
click at [563, 357] on div "Janela de atendimento Grade de atendimento Capacidade Transportadoras Veículos …" at bounding box center [569, 253] width 1139 height 506
